Goal: Entertainment & Leisure: Consume media (video, audio)

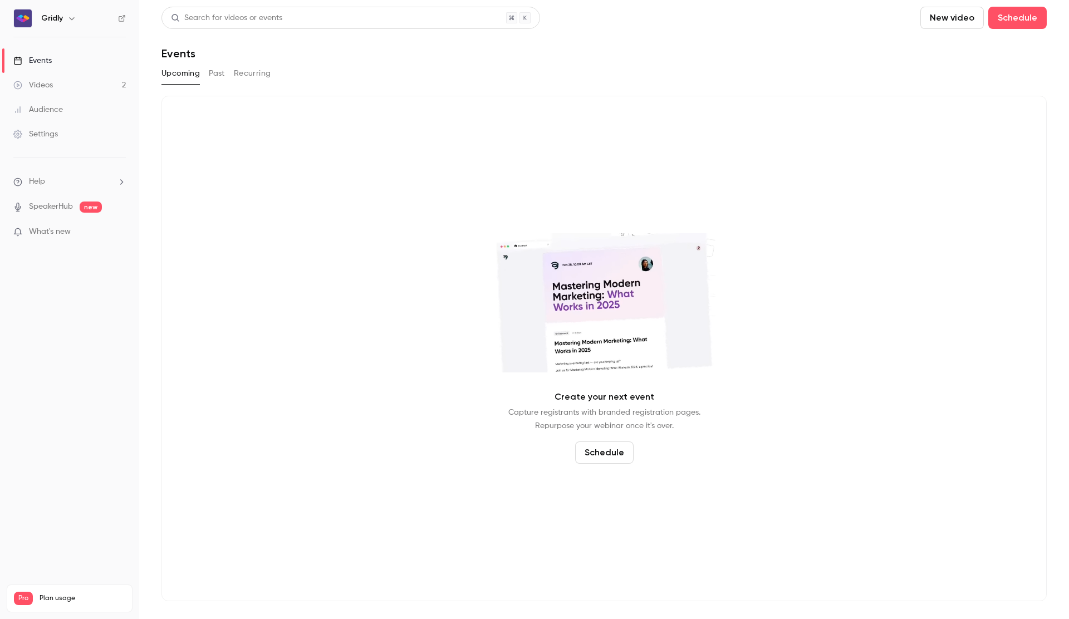
click at [52, 86] on div "Videos" at bounding box center [33, 85] width 40 height 11
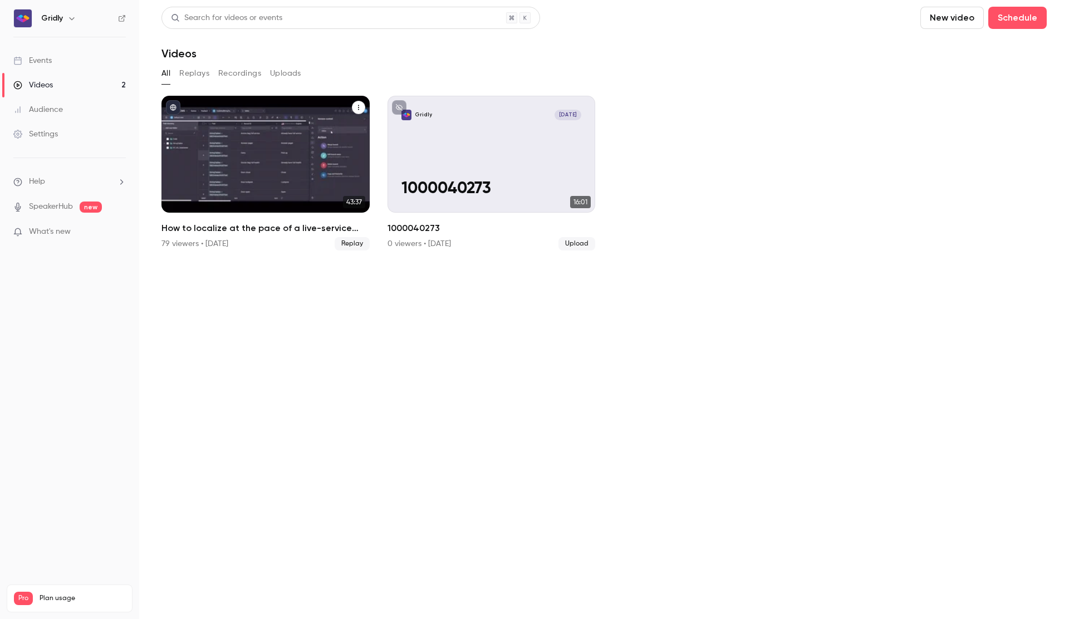
click at [266, 169] on div "How to localize at the pace of a live-service game" at bounding box center [266, 154] width 208 height 117
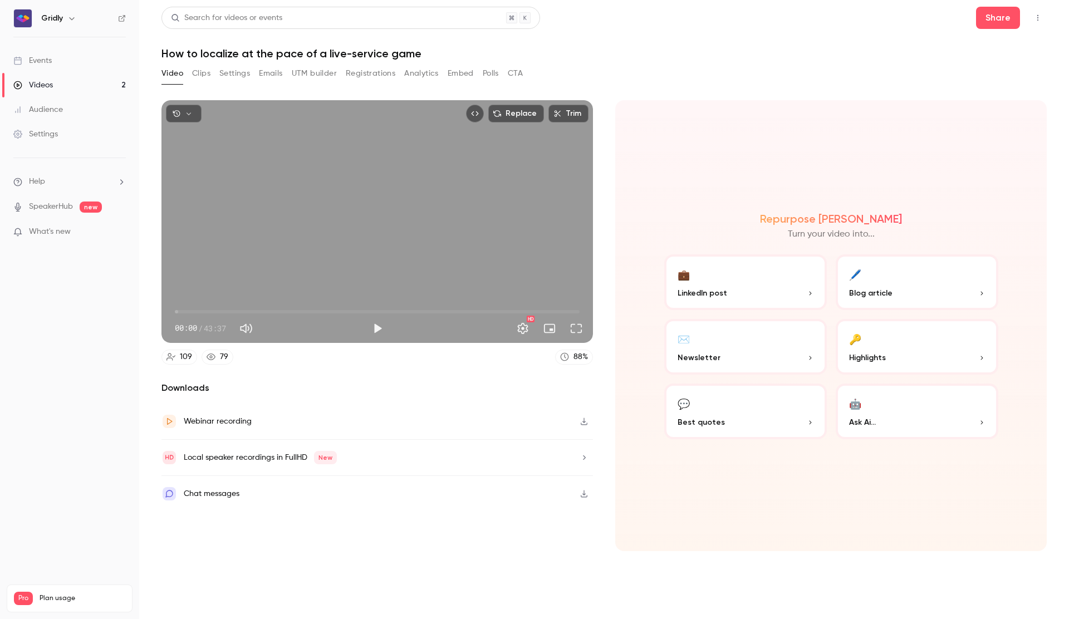
click at [194, 73] on button "Clips" at bounding box center [201, 74] width 18 height 18
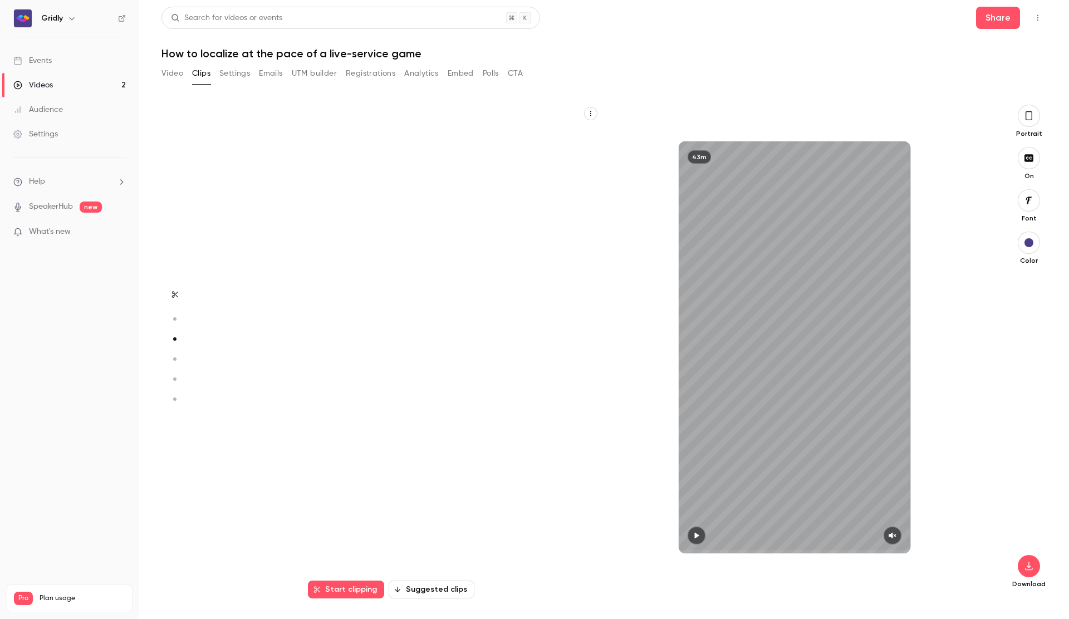
scroll to position [989, 0]
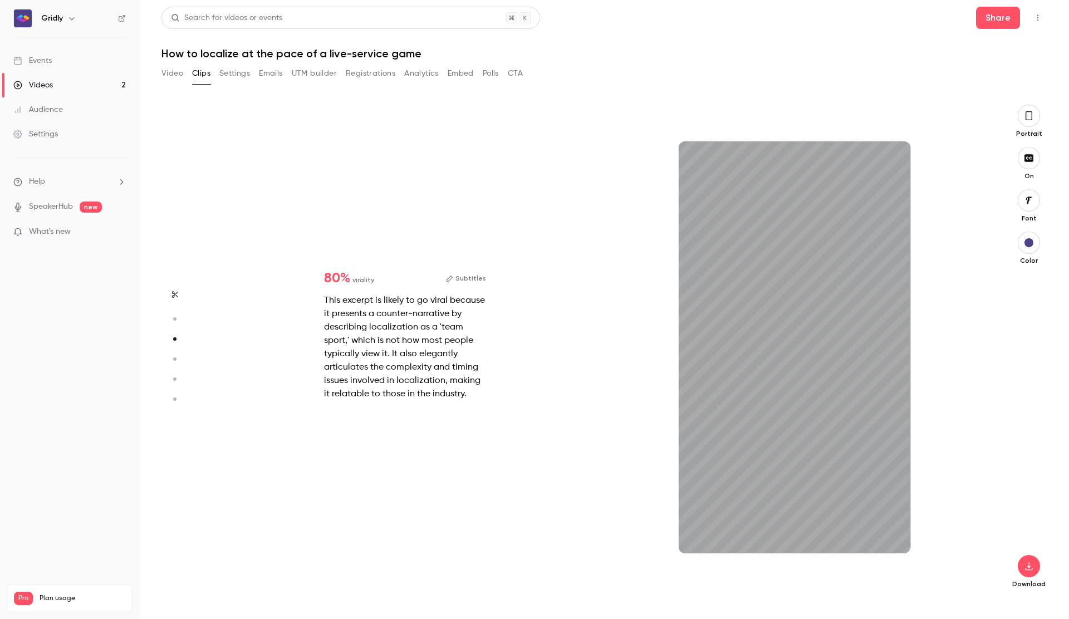
click at [174, 297] on icon "button" at bounding box center [174, 295] width 9 height 8
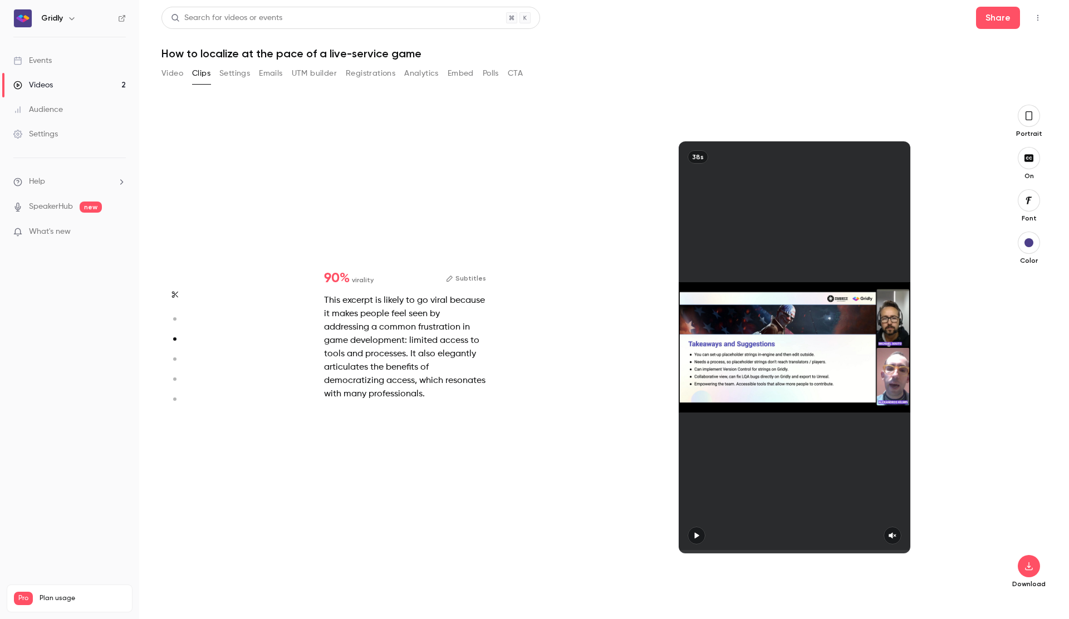
type input "*"
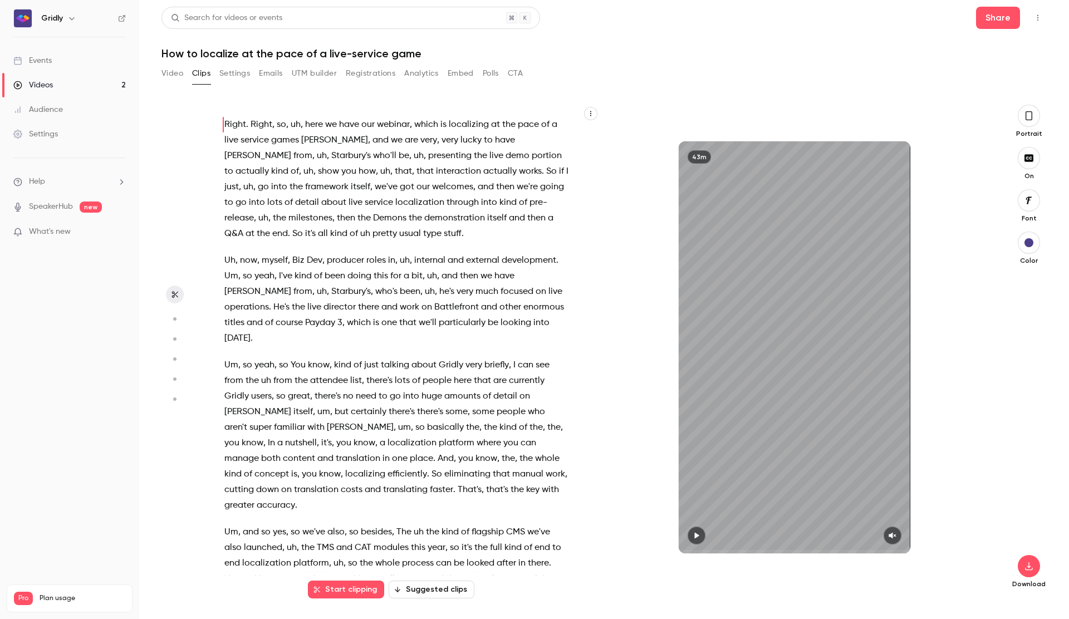
scroll to position [1295, 0]
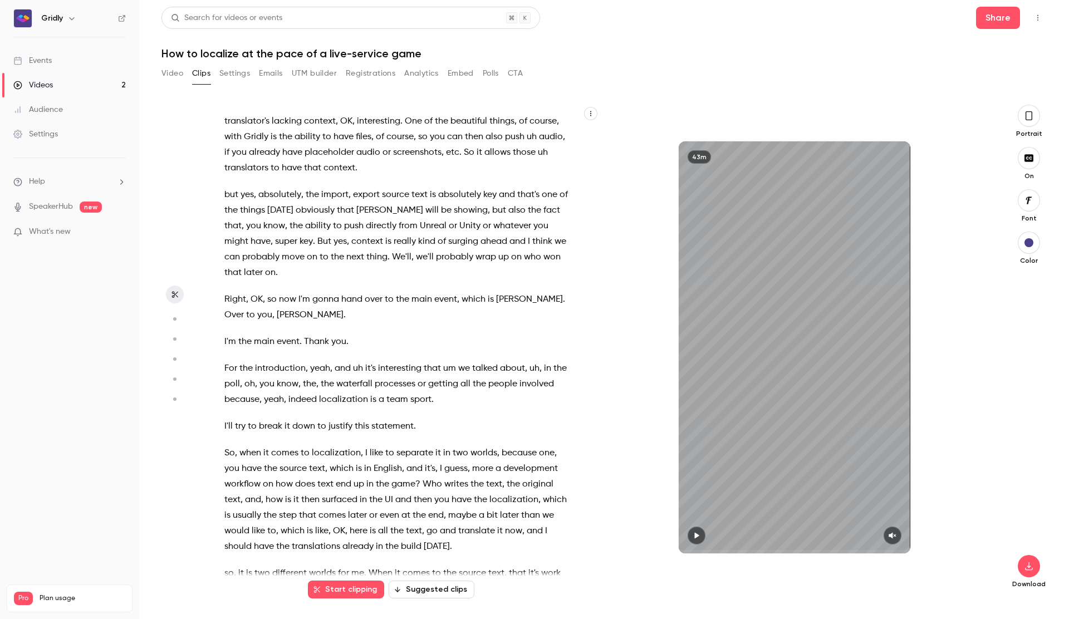
drag, startPoint x: 288, startPoint y: 353, endPoint x: 360, endPoint y: 378, distance: 76.6
click at [381, 394] on div "Right . Right , so , uh , here we have our webinar , which is localizing at the…" at bounding box center [403, 353] width 384 height 474
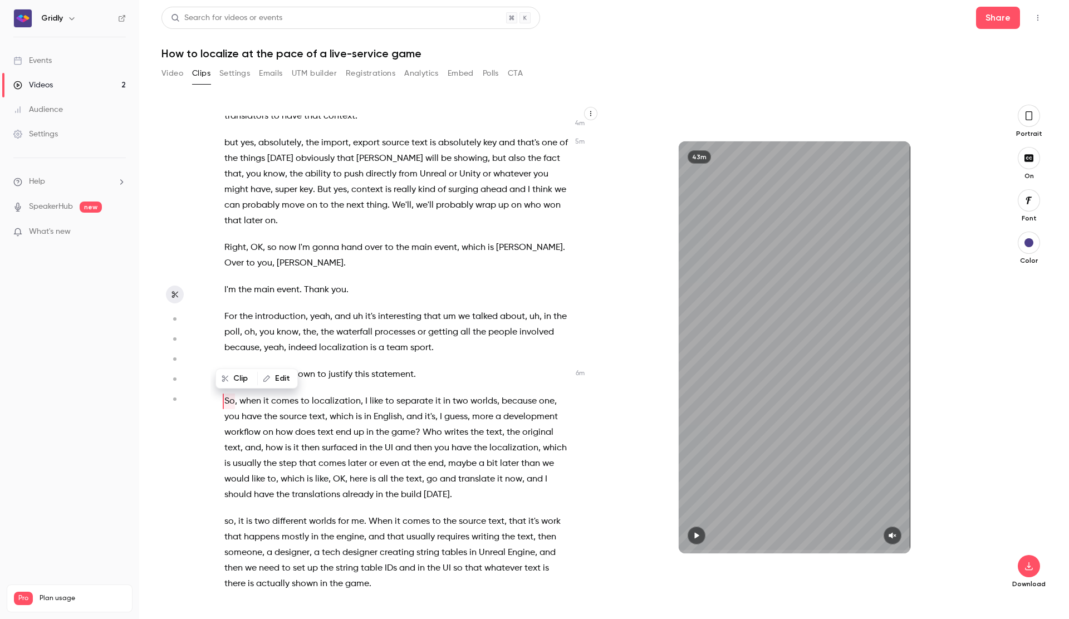
scroll to position [1349, 0]
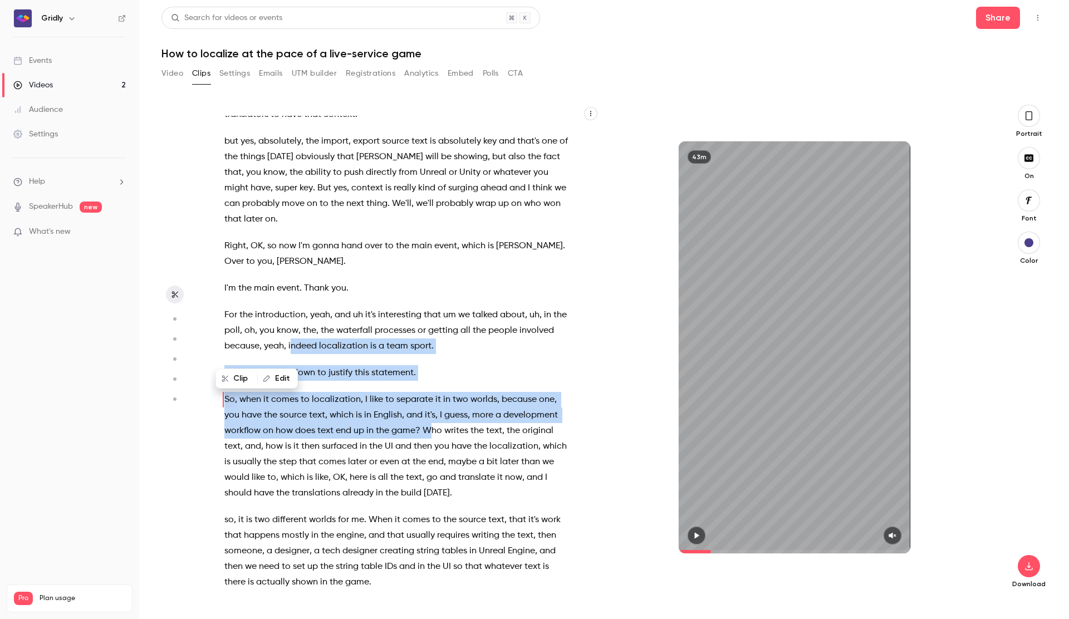
drag, startPoint x: 290, startPoint y: 297, endPoint x: 412, endPoint y: 348, distance: 131.6
click at [433, 378] on div "Right . Right , so , uh , here we have our webinar , which is localizing at the…" at bounding box center [403, 353] width 384 height 474
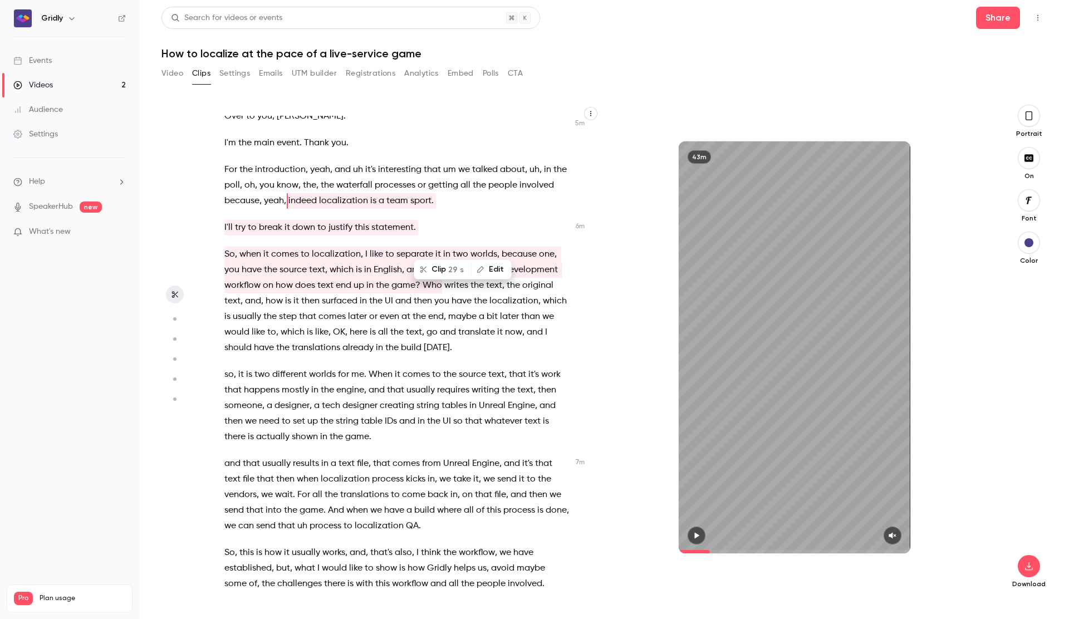
scroll to position [1488, 0]
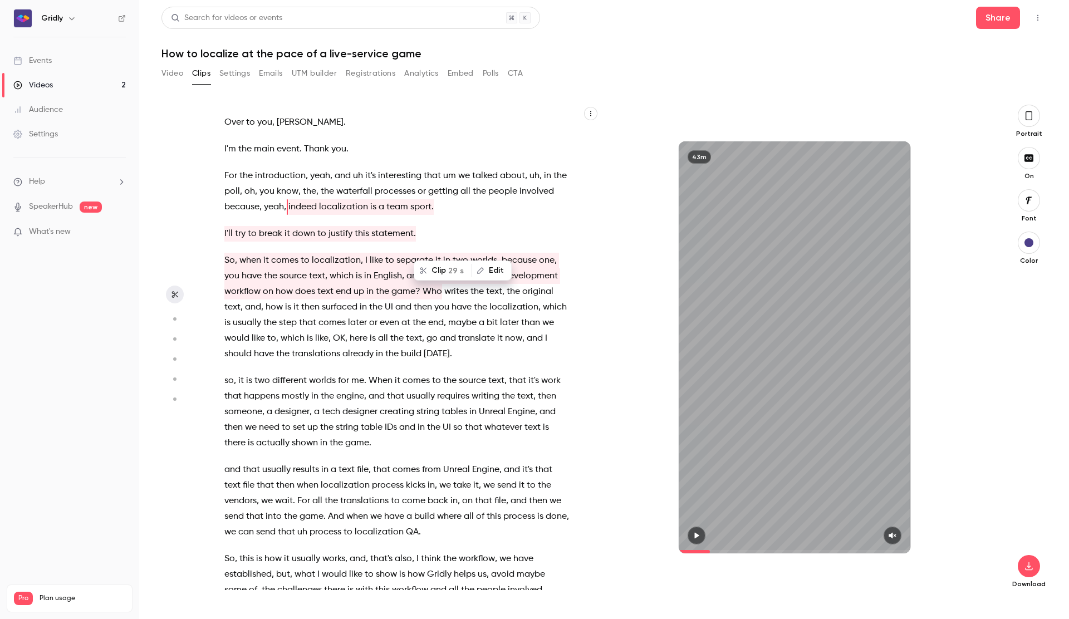
click at [325, 199] on span "localization" at bounding box center [343, 207] width 49 height 16
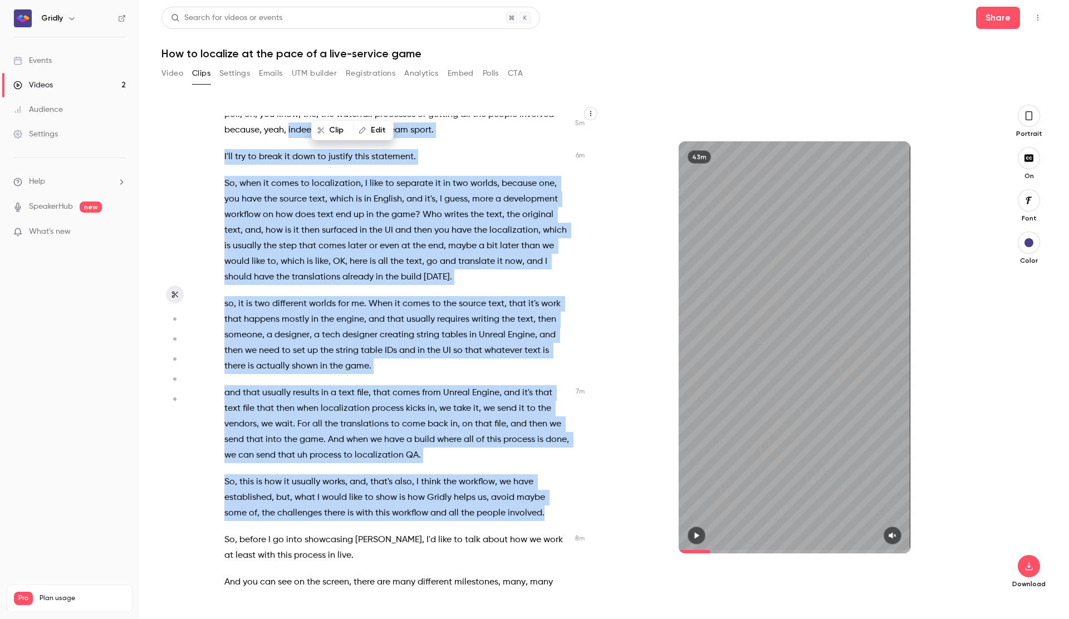
scroll to position [1568, 0]
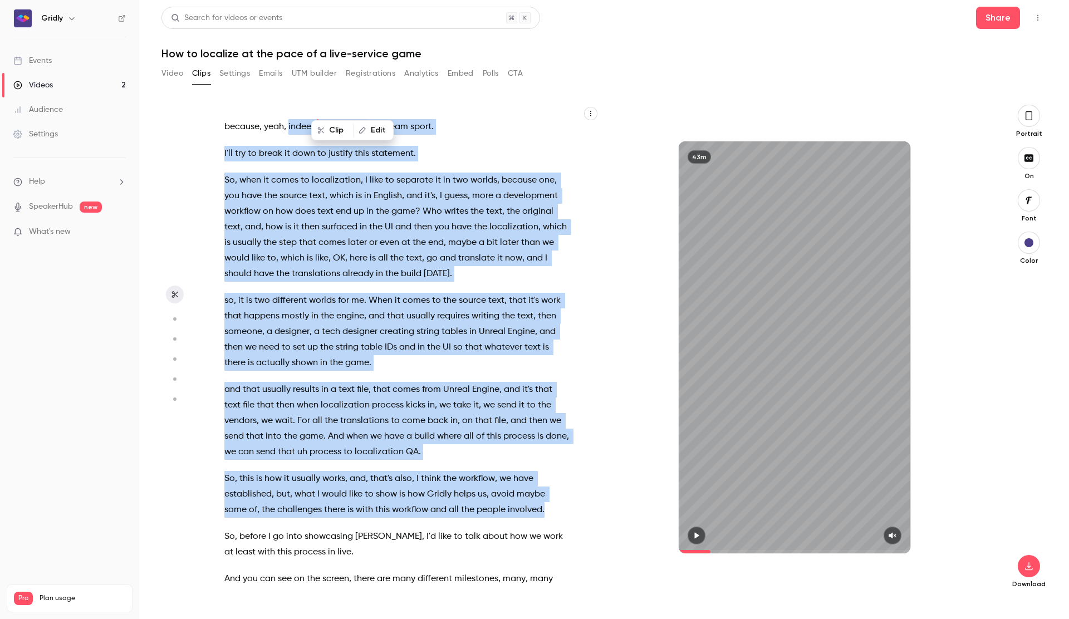
drag, startPoint x: 289, startPoint y: 354, endPoint x: 529, endPoint y: 469, distance: 265.8
click at [529, 469] on div "Right . Right , so , uh , here we have our webinar , which is localizing at the…" at bounding box center [403, 353] width 384 height 474
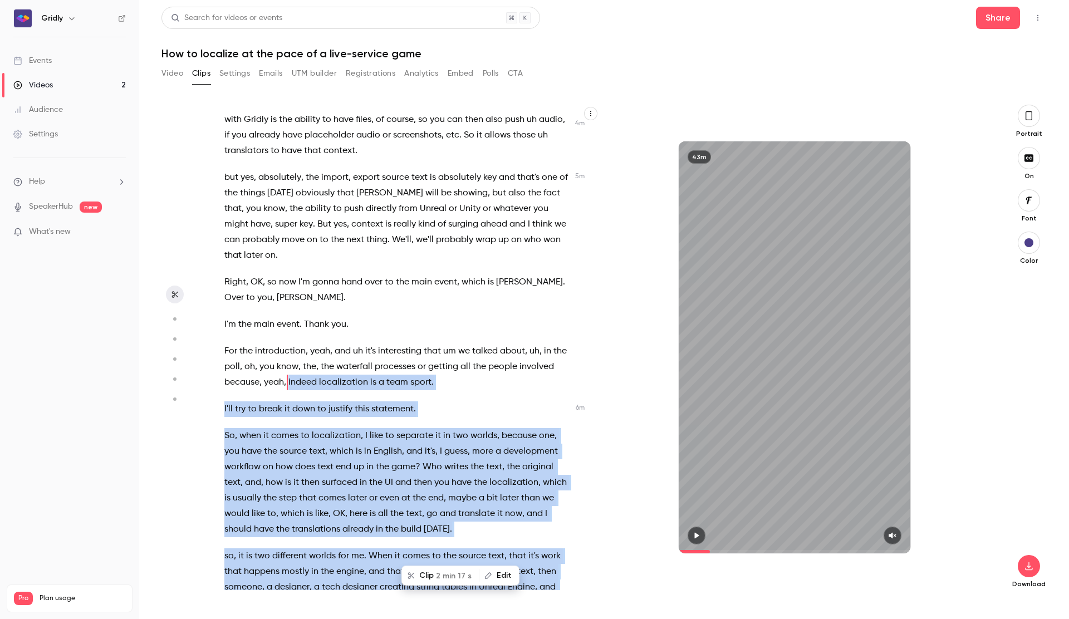
scroll to position [1295, 0]
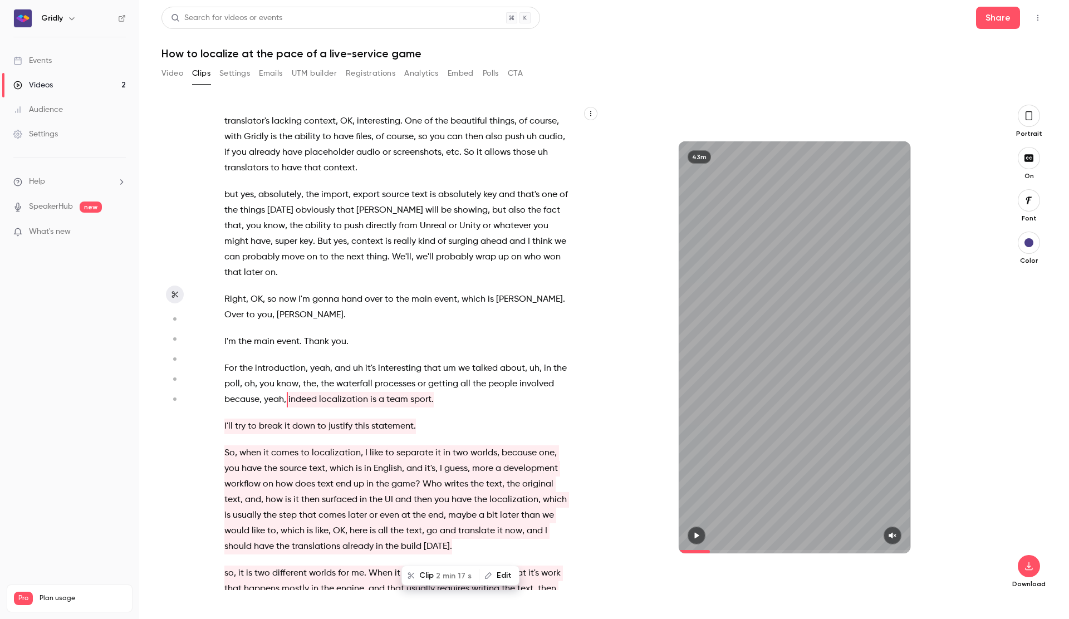
click at [433, 575] on button "Clip 2 min 17 s" at bounding box center [441, 576] width 76 height 18
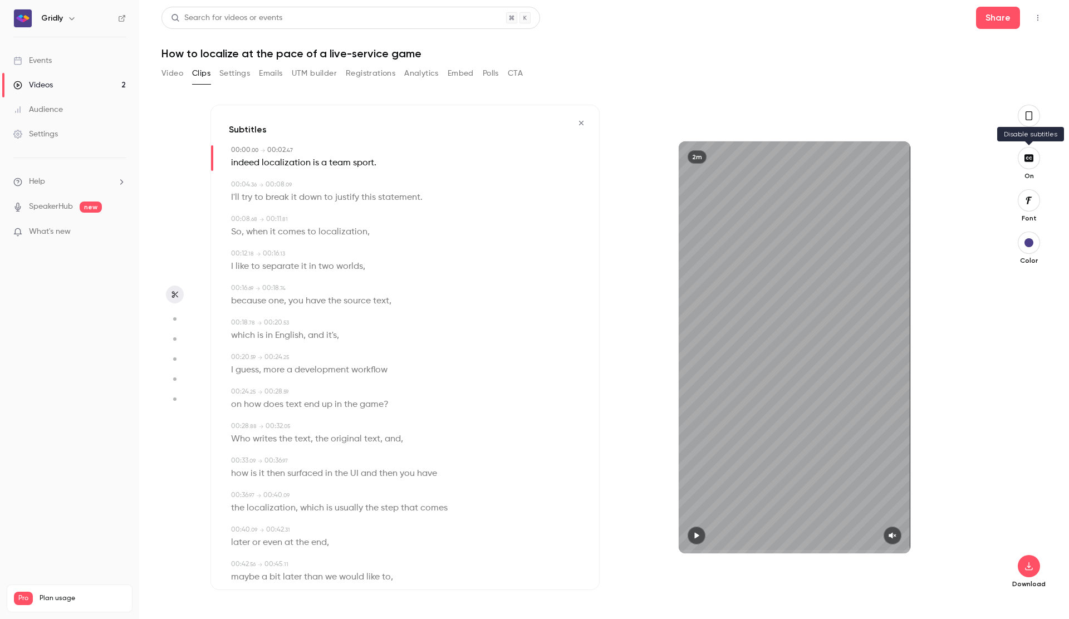
click at [1031, 162] on icon "button" at bounding box center [1029, 158] width 12 height 9
click at [688, 532] on button "button" at bounding box center [697, 536] width 18 height 18
click at [696, 537] on icon "button" at bounding box center [696, 536] width 9 height 8
click at [896, 538] on icon "button" at bounding box center [892, 536] width 9 height 8
click at [693, 532] on icon "button" at bounding box center [696, 536] width 9 height 8
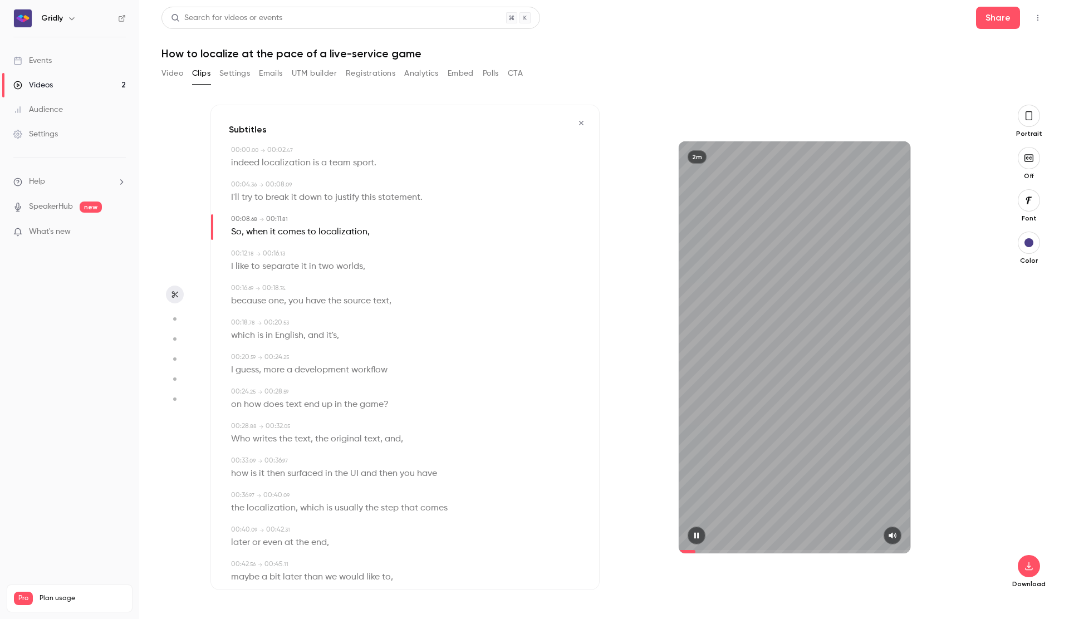
click at [693, 532] on icon "button" at bounding box center [696, 536] width 9 height 8
type input "****"
click at [1029, 563] on icon "button" at bounding box center [1028, 566] width 13 height 9
click at [179, 79] on button "Video" at bounding box center [173, 74] width 22 height 18
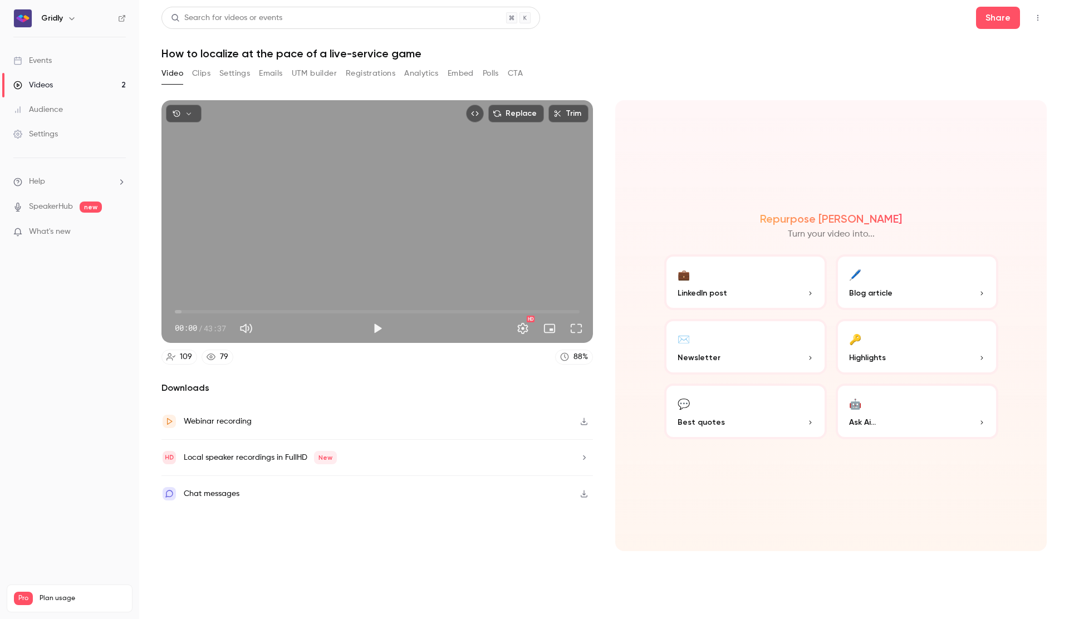
click at [205, 76] on button "Clips" at bounding box center [201, 74] width 18 height 18
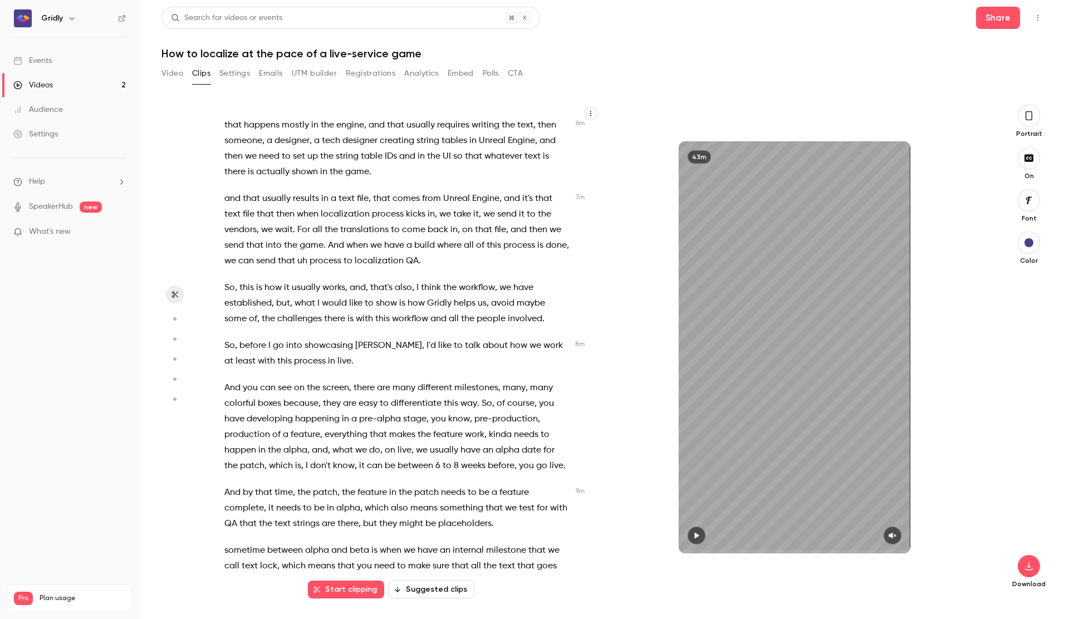
scroll to position [1760, 0]
drag, startPoint x: 383, startPoint y: 296, endPoint x: 291, endPoint y: 301, distance: 92.6
click at [403, 324] on div "Right . Right , so , uh , here we have our webinar , which is localizing at the…" at bounding box center [403, 353] width 384 height 474
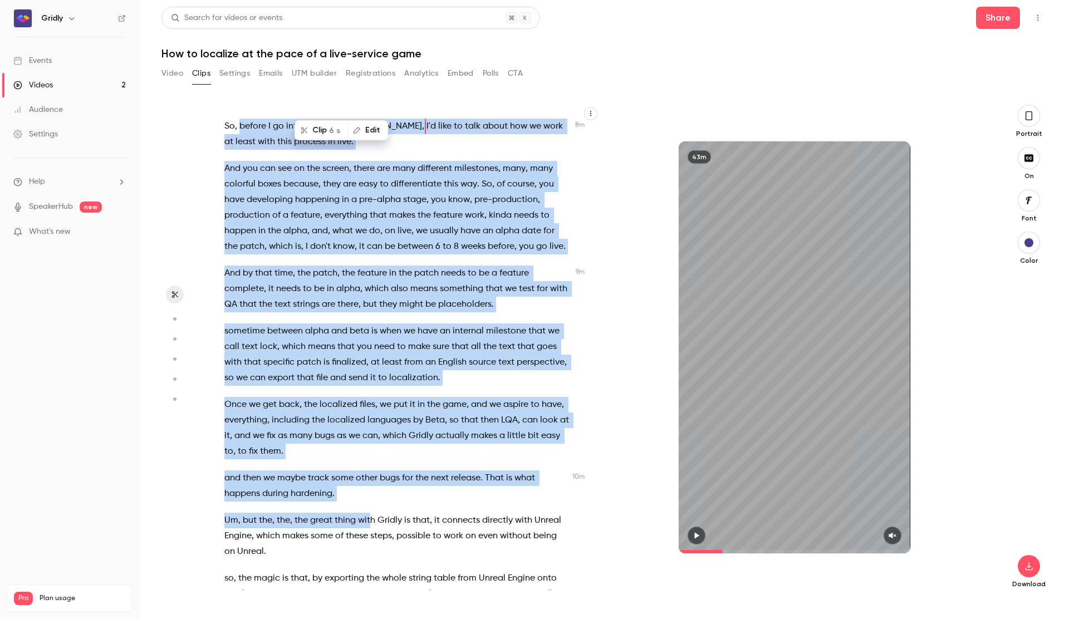
scroll to position [1985, 0]
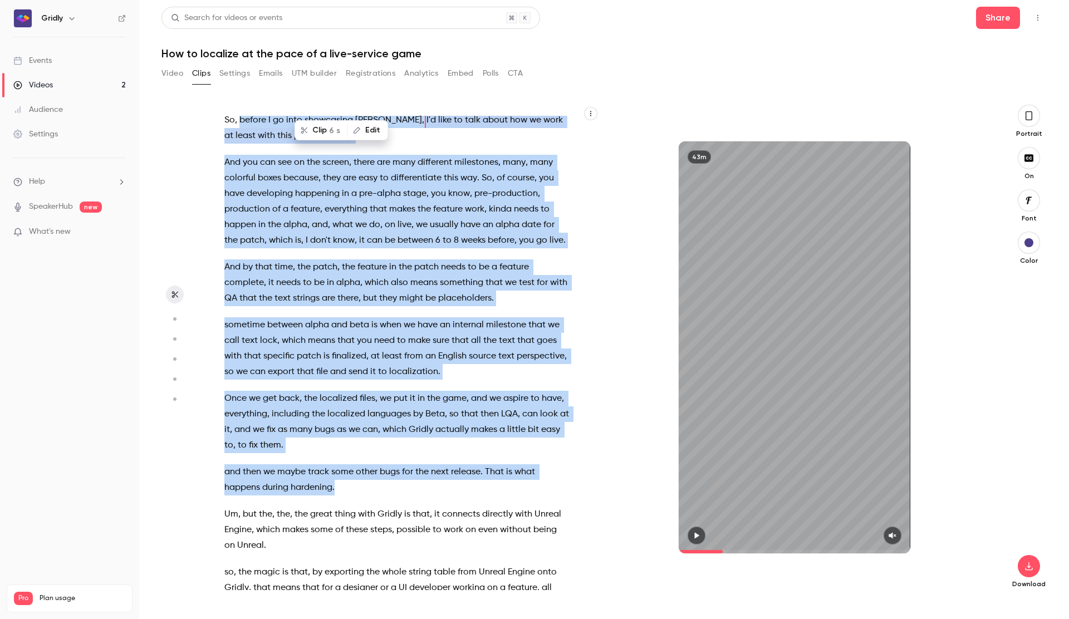
drag, startPoint x: 241, startPoint y: 350, endPoint x: 375, endPoint y: 439, distance: 160.6
click at [375, 439] on div "Right . Right , so , uh , here we have our webinar , which is localizing at the…" at bounding box center [403, 353] width 384 height 474
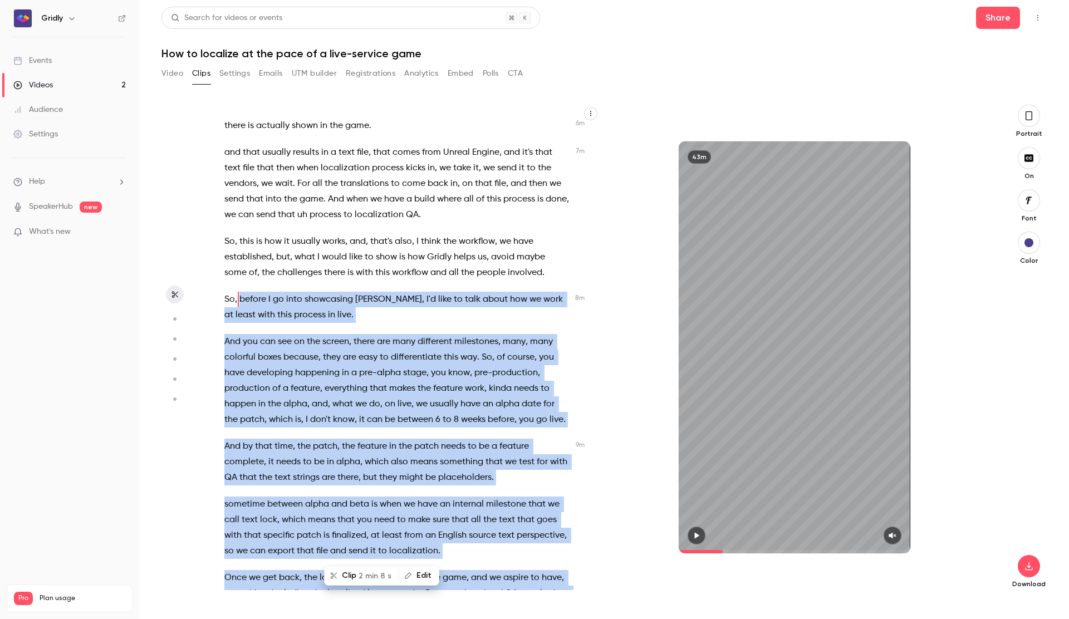
scroll to position [1811, 0]
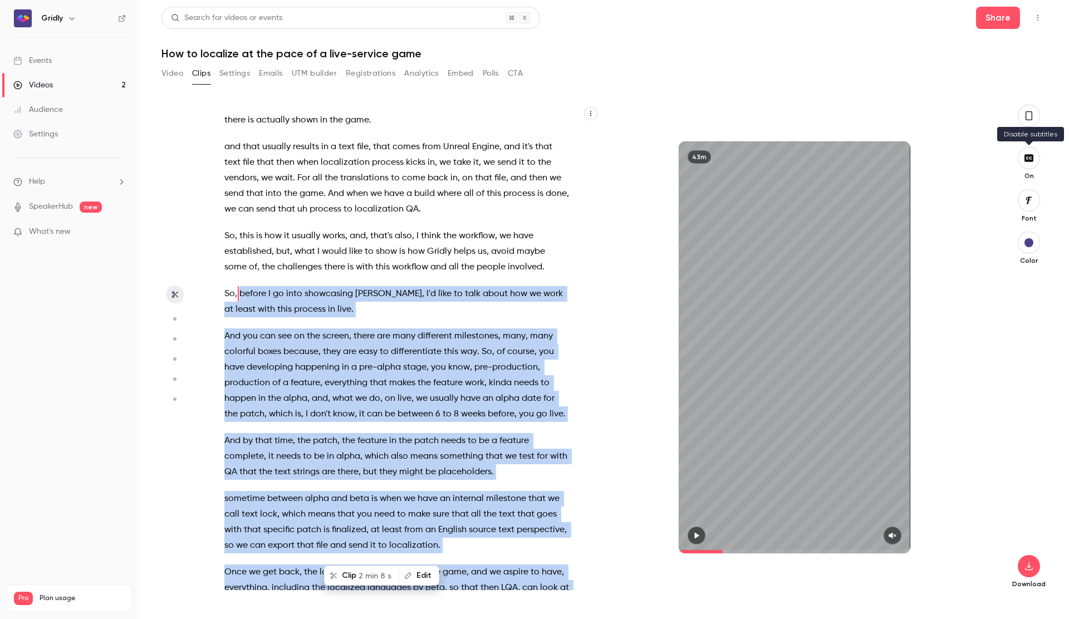
click at [1032, 163] on button "button" at bounding box center [1029, 158] width 22 height 22
drag, startPoint x: 351, startPoint y: 576, endPoint x: 451, endPoint y: 603, distance: 102.7
click at [351, 576] on button "Clip 2 min 8 s" at bounding box center [361, 576] width 73 height 18
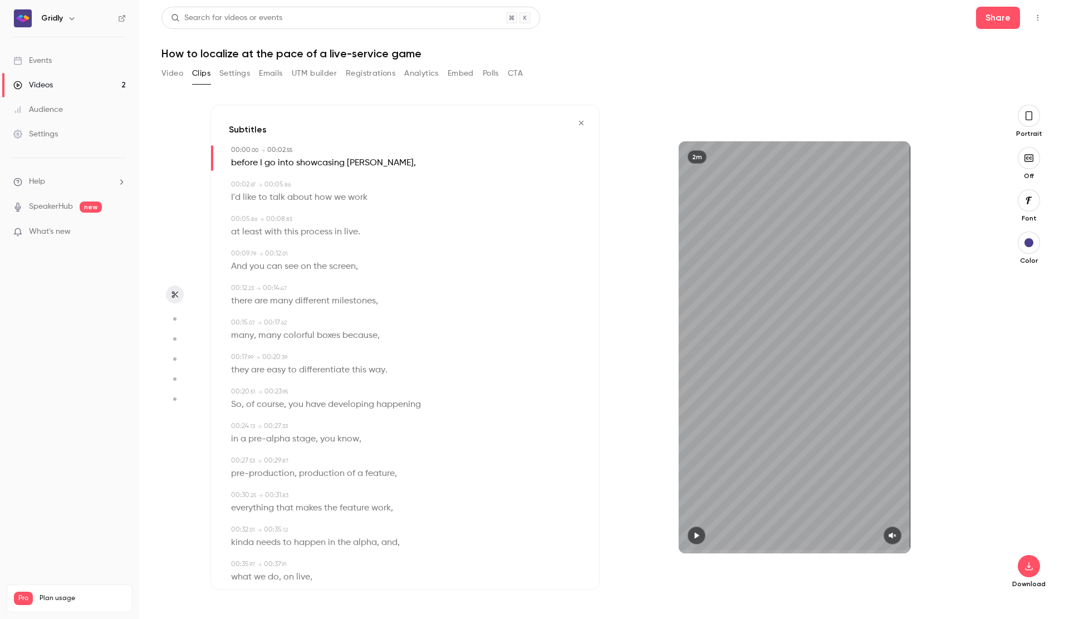
click at [699, 539] on icon "button" at bounding box center [696, 536] width 9 height 8
drag, startPoint x: 895, startPoint y: 531, endPoint x: 891, endPoint y: 542, distance: 11.8
click at [895, 531] on button "button" at bounding box center [893, 536] width 18 height 18
click at [299, 163] on span "showcasing" at bounding box center [320, 163] width 48 height 16
click at [243, 163] on span "before" at bounding box center [244, 163] width 27 height 16
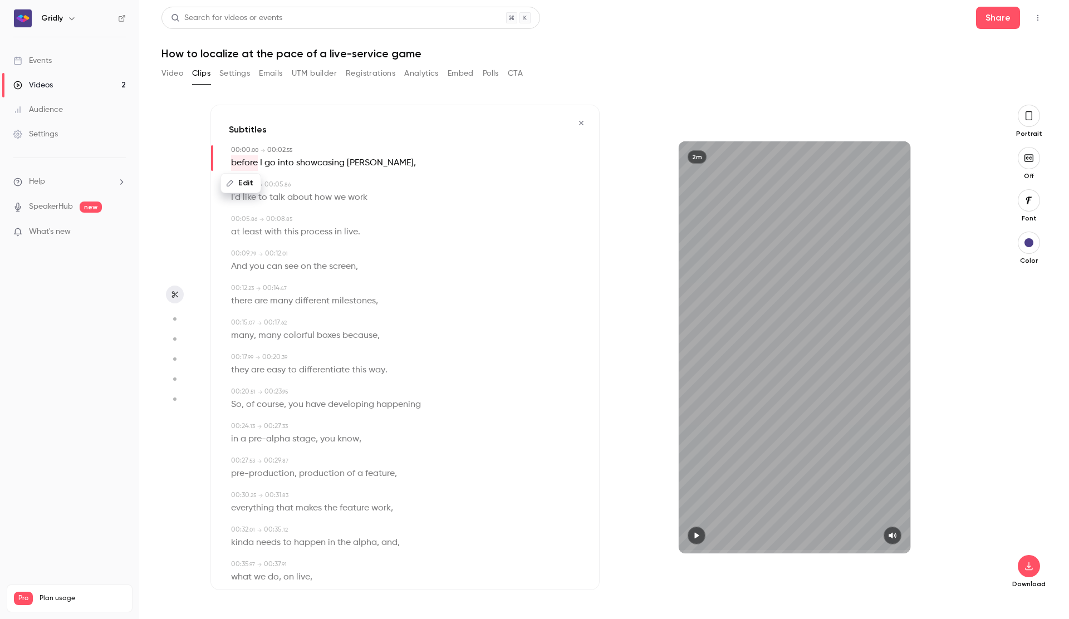
click at [697, 532] on icon "button" at bounding box center [696, 536] width 9 height 8
type input "****"
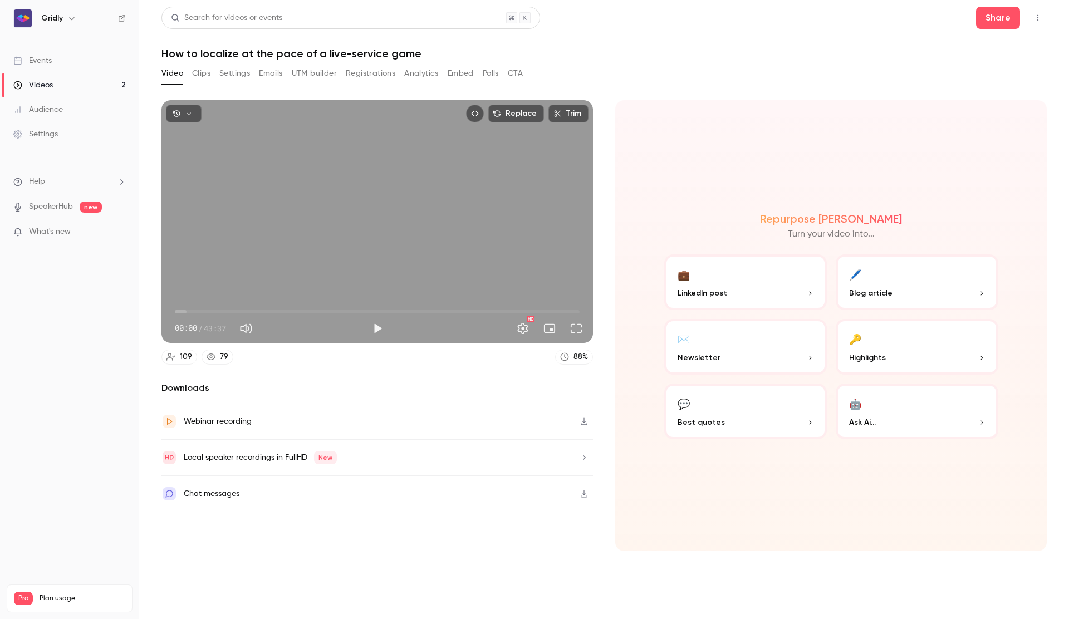
click at [203, 78] on button "Clips" at bounding box center [201, 74] width 18 height 18
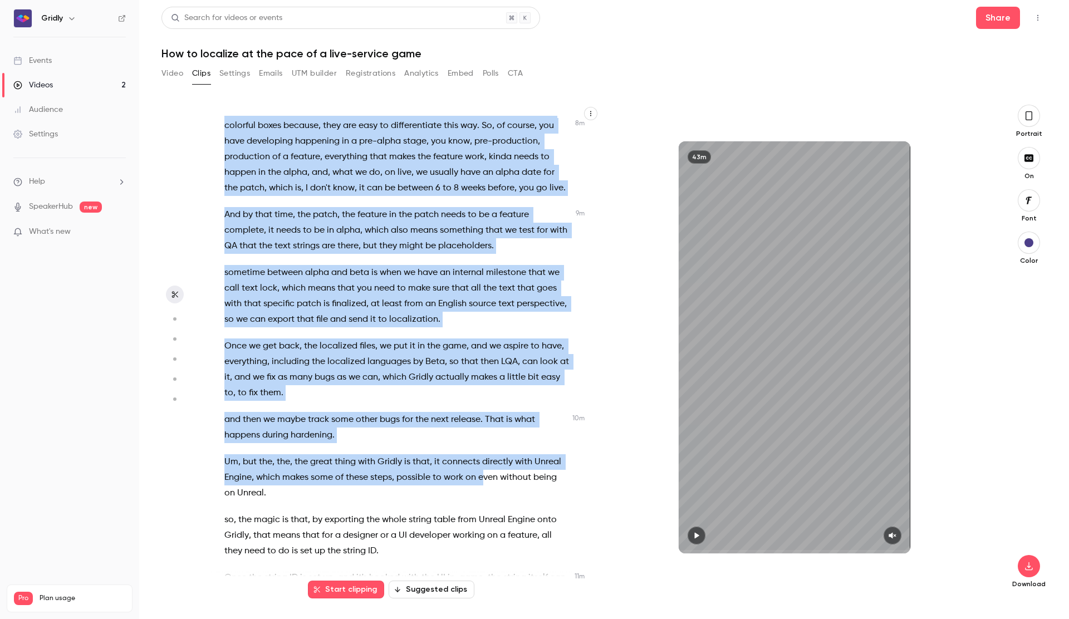
scroll to position [2044, 0]
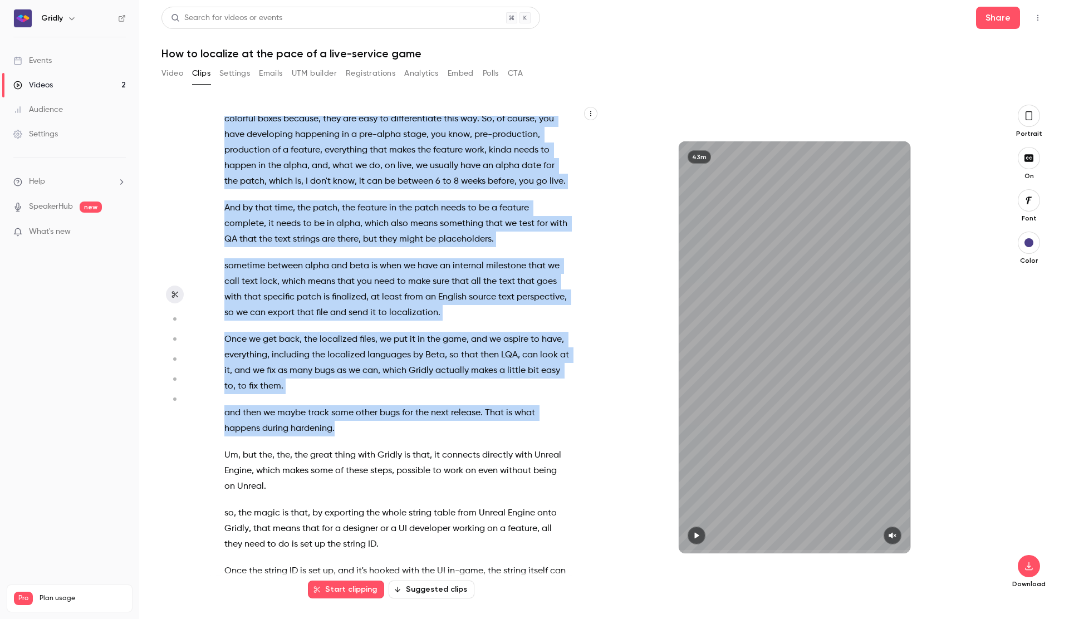
drag, startPoint x: 383, startPoint y: 335, endPoint x: 380, endPoint y: 376, distance: 41.3
click at [380, 376] on div "Right . Right , so , uh , here we have our webinar , which is localizing at the…" at bounding box center [403, 353] width 384 height 474
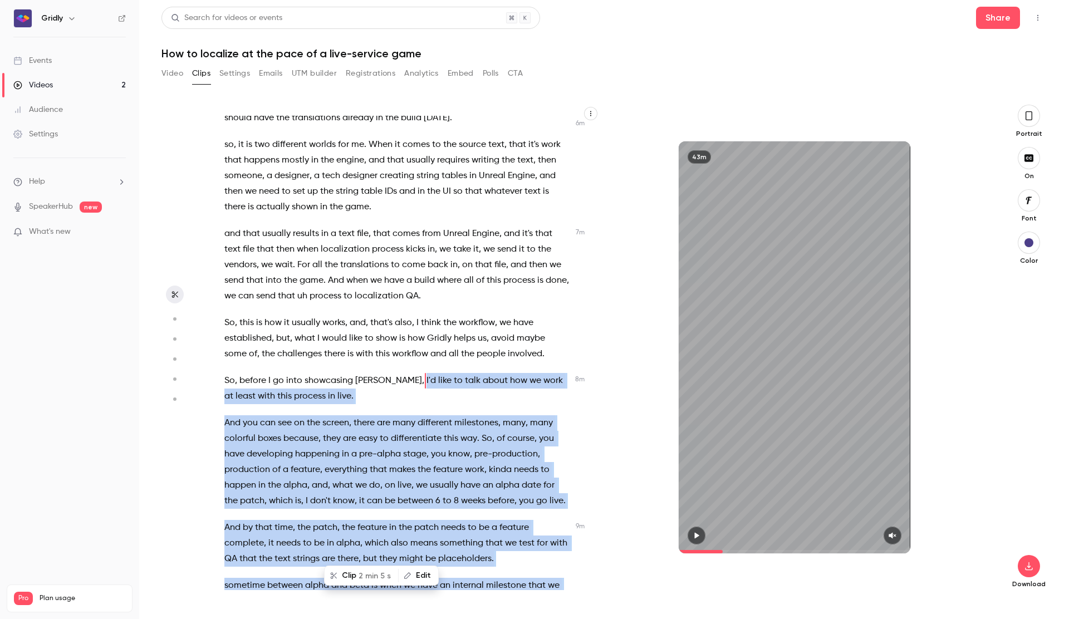
scroll to position [1705, 0]
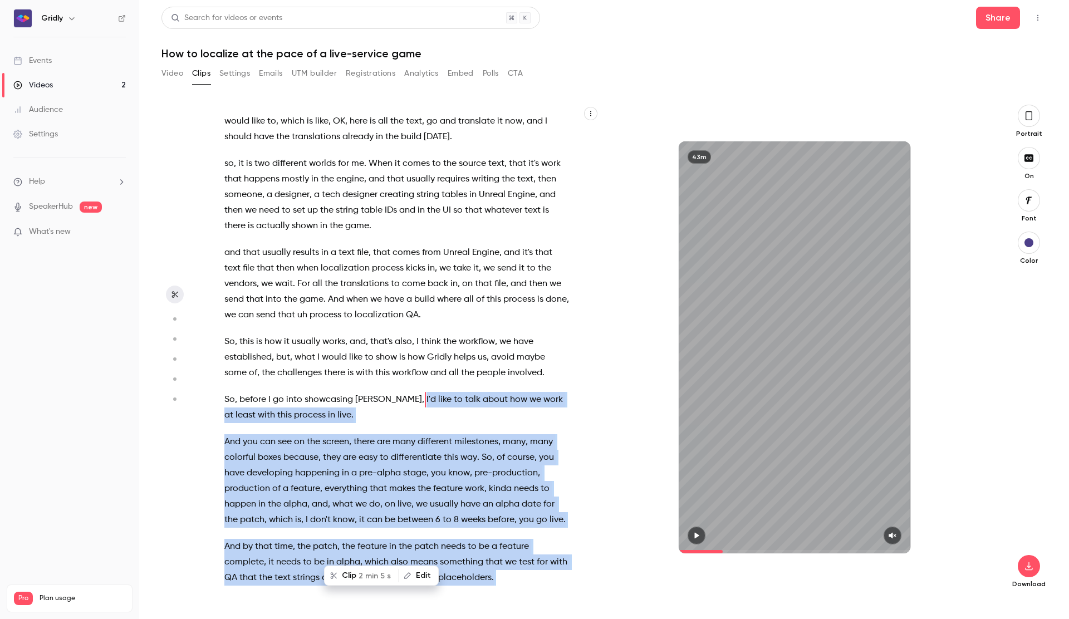
click at [374, 575] on span "2 min 5 s" at bounding box center [375, 576] width 32 height 12
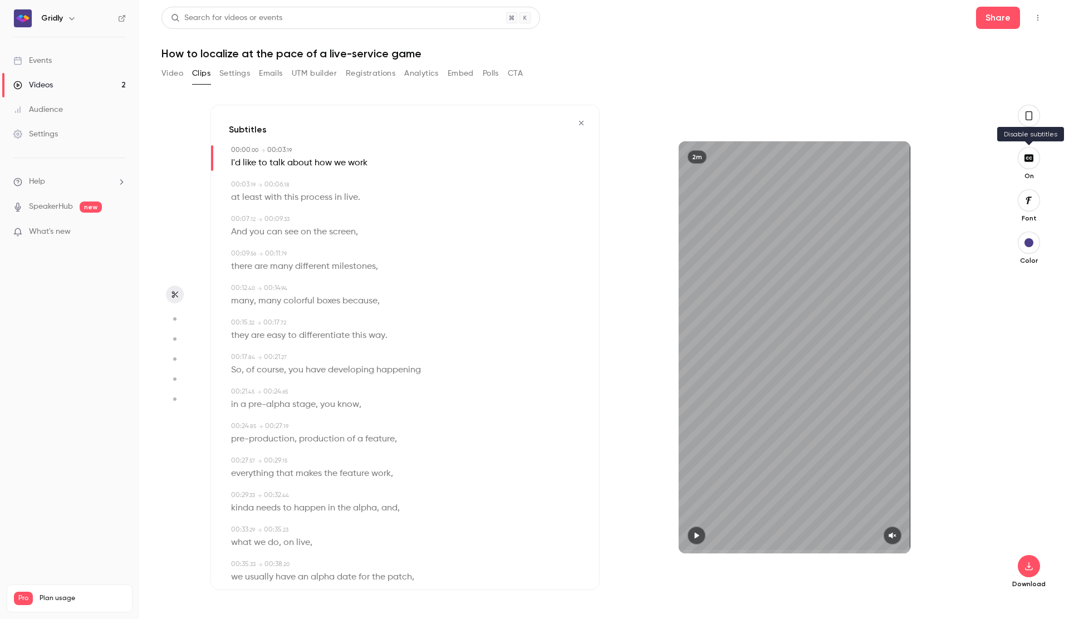
click at [1030, 164] on button "button" at bounding box center [1029, 158] width 22 height 22
click at [1029, 568] on icon "button" at bounding box center [1028, 566] width 13 height 9
click at [1033, 568] on icon "button" at bounding box center [1028, 566] width 13 height 9
click at [580, 123] on icon "button" at bounding box center [581, 123] width 4 height 4
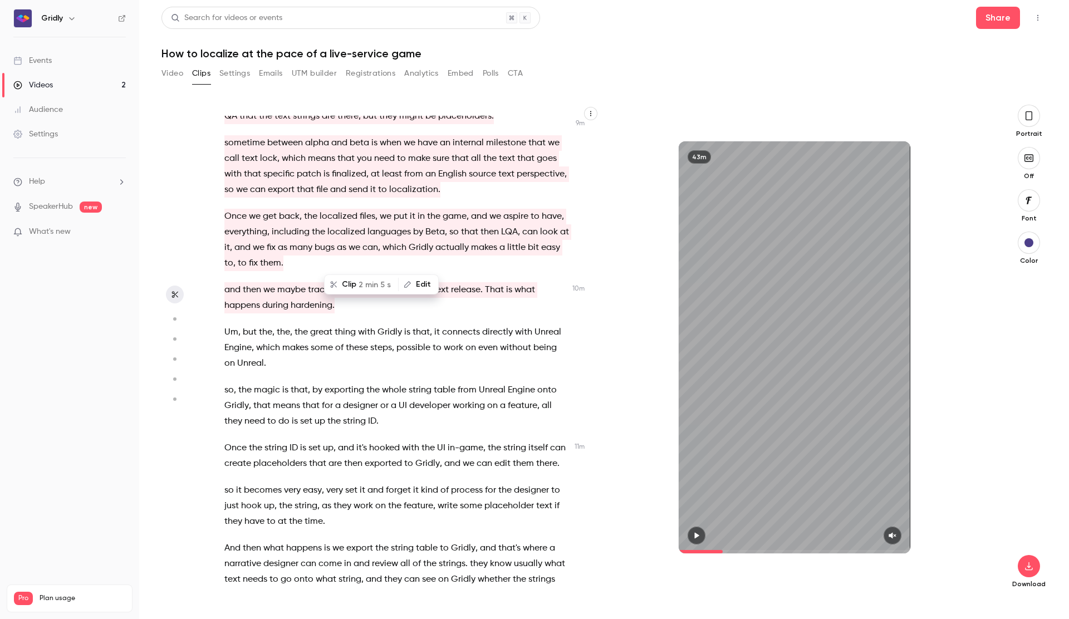
scroll to position [2170, 0]
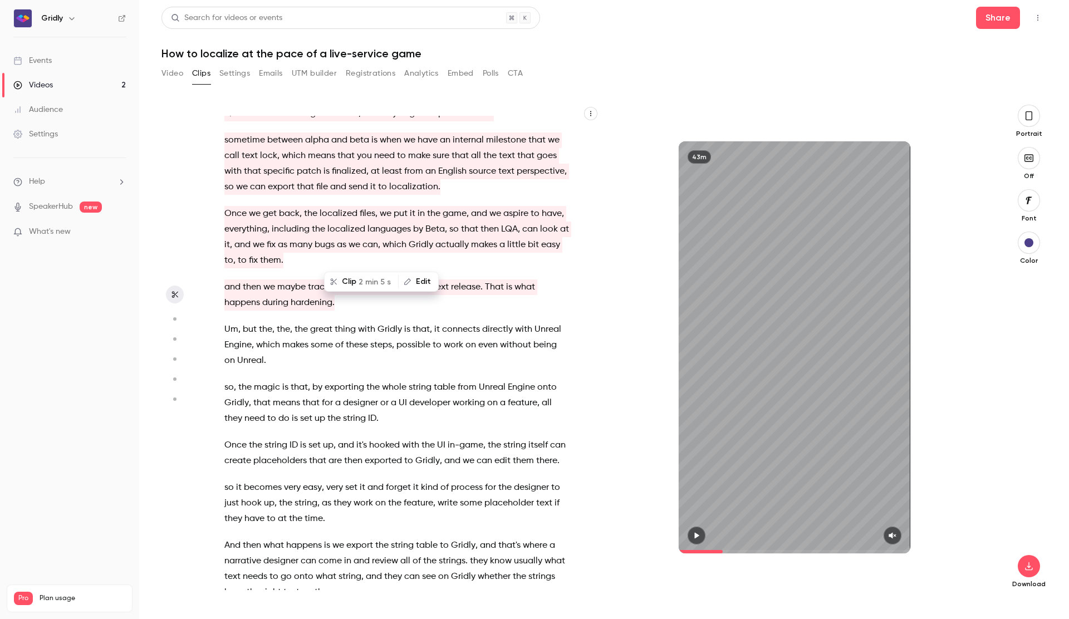
click at [422, 496] on span "feature" at bounding box center [419, 504] width 30 height 16
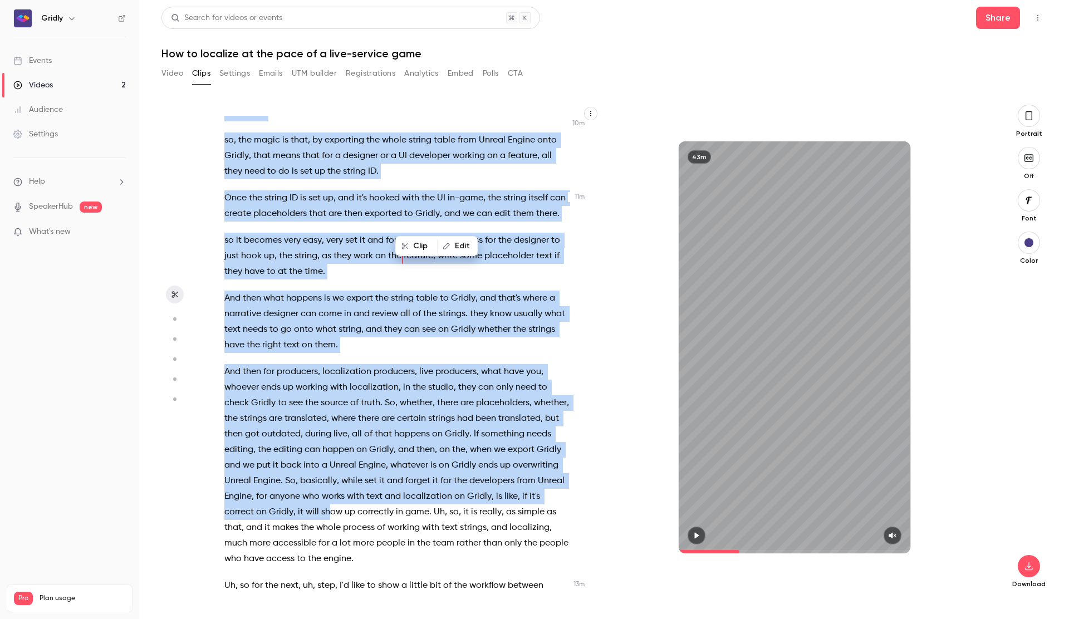
scroll to position [2423, 0]
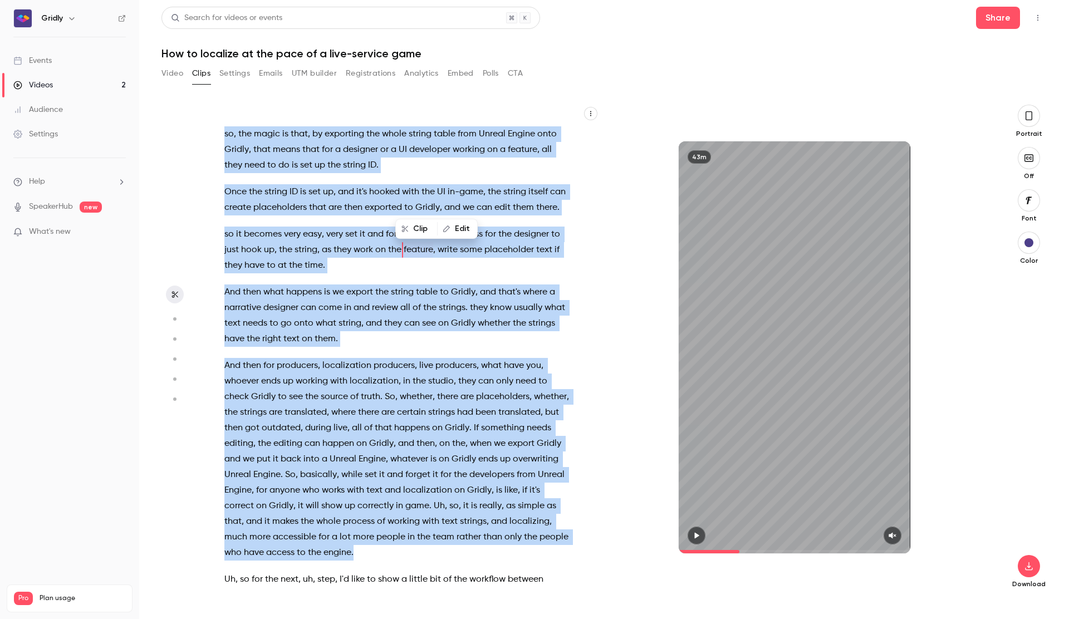
drag, startPoint x: 294, startPoint y: 179, endPoint x: 421, endPoint y: 508, distance: 352.8
click at [421, 508] on div "Right . Right , so , uh , here we have our webinar , which is localizing at the…" at bounding box center [403, 353] width 384 height 474
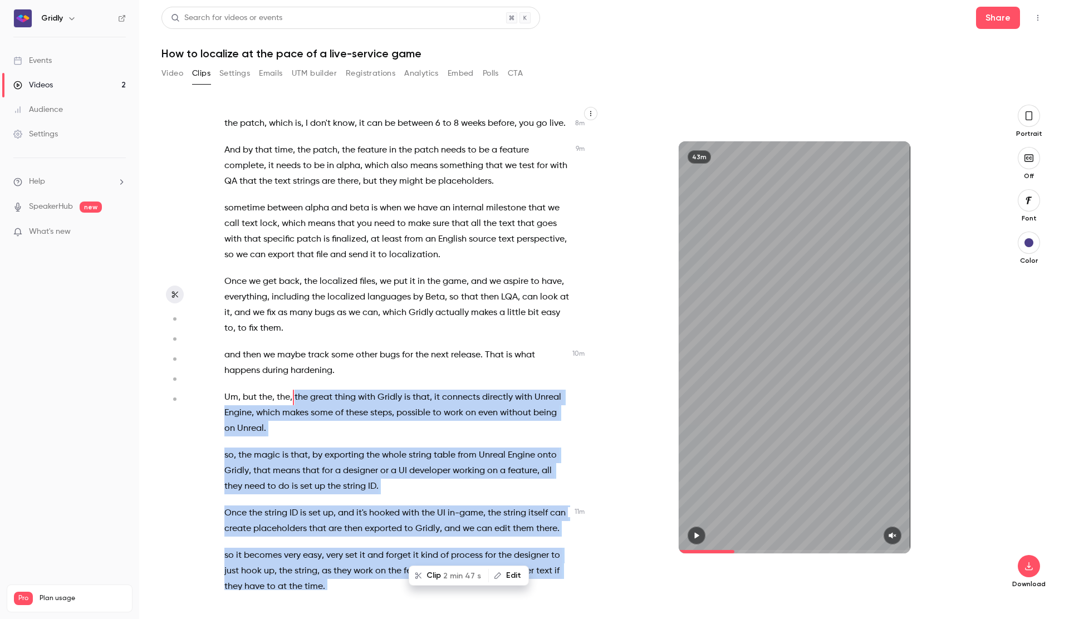
scroll to position [2100, 0]
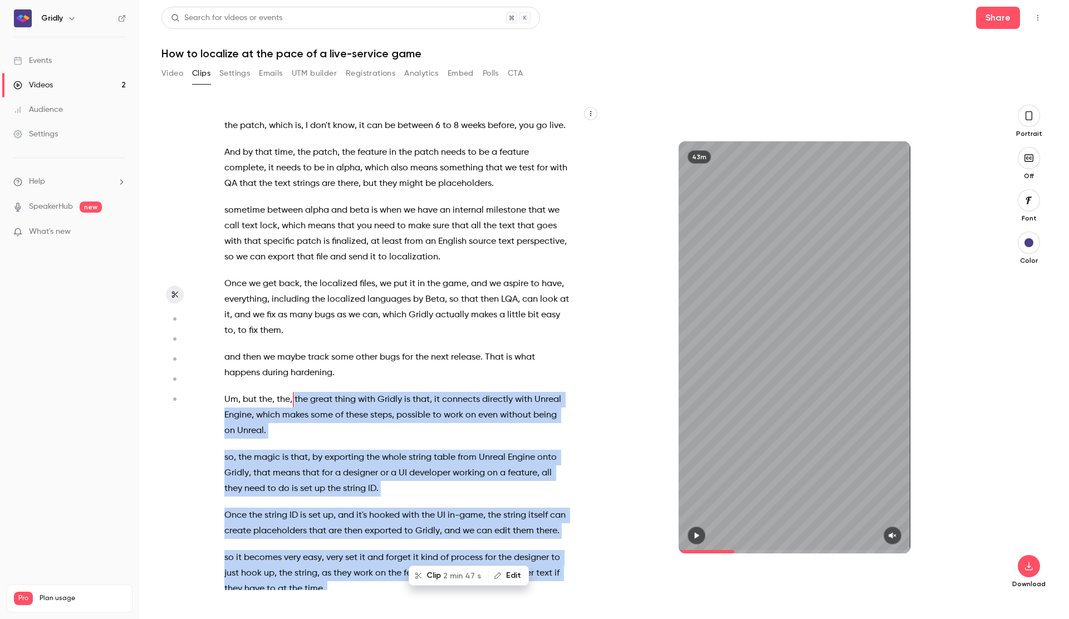
click at [444, 574] on span "2 min 47 s" at bounding box center [462, 576] width 38 height 12
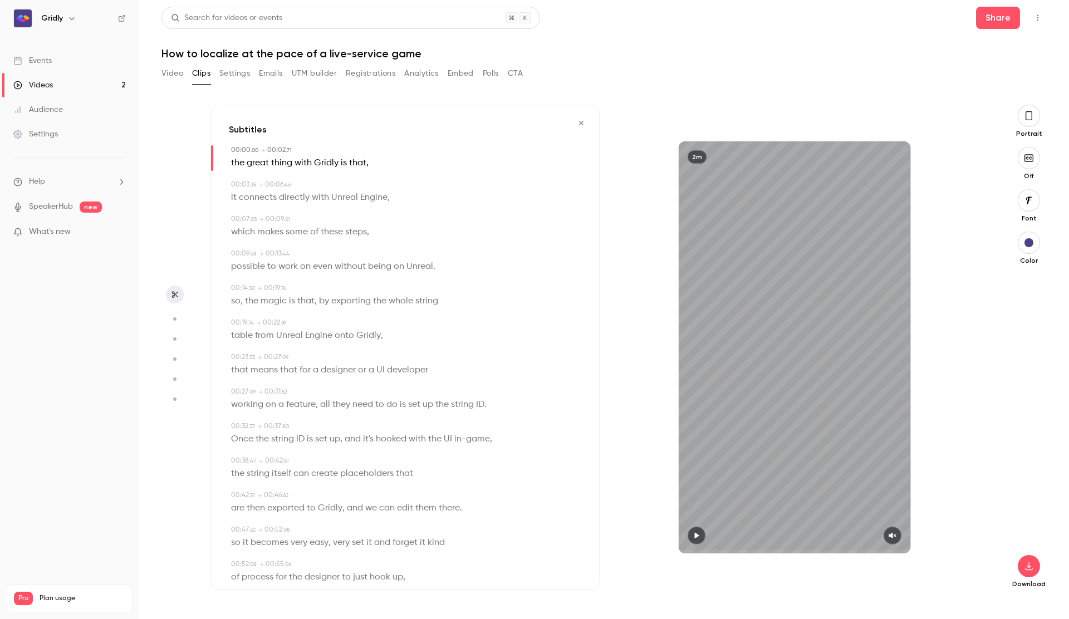
click at [897, 538] on button "button" at bounding box center [893, 536] width 18 height 18
click at [696, 537] on icon "button" at bounding box center [696, 536] width 9 height 8
type input "****"
click at [1024, 566] on icon "button" at bounding box center [1028, 566] width 13 height 9
